Goal: Unclear

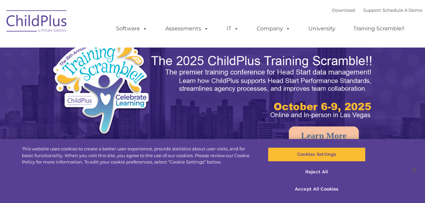
select select "MEDIUM"
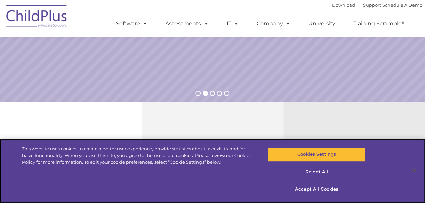
scroll to position [156, 0]
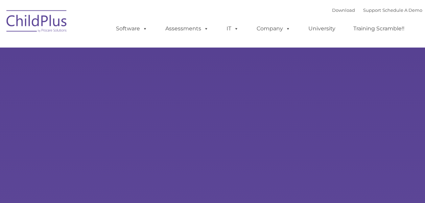
type input ""
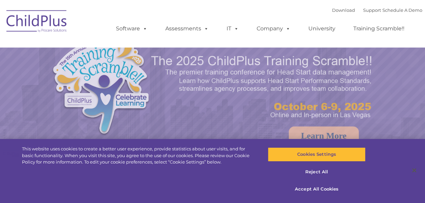
select select "MEDIUM"
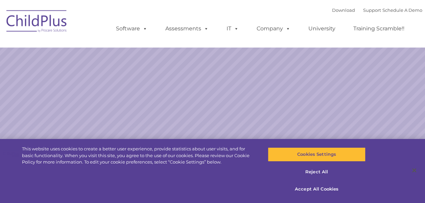
select select "MEDIUM"
